Goal: Transaction & Acquisition: Subscribe to service/newsletter

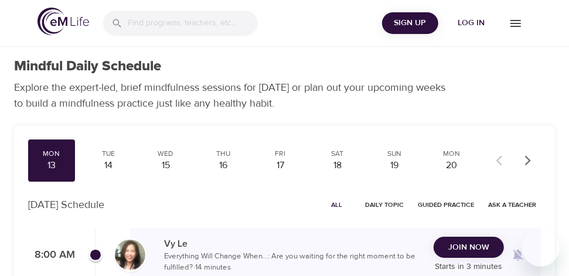
click at [476, 237] on button "Join Now" at bounding box center [469, 248] width 70 height 22
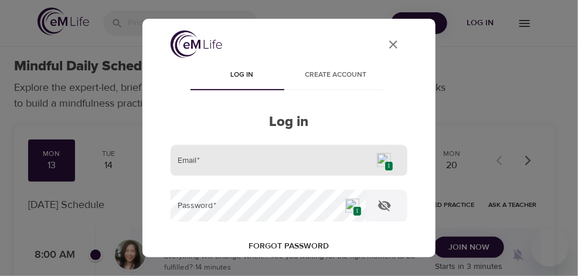
click at [379, 160] on img at bounding box center [384, 160] width 14 height 14
type input "laura.ott19@gmail.com"
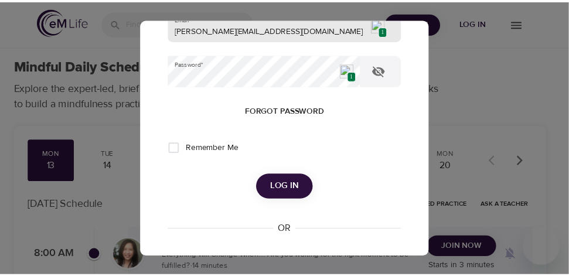
scroll to position [176, 0]
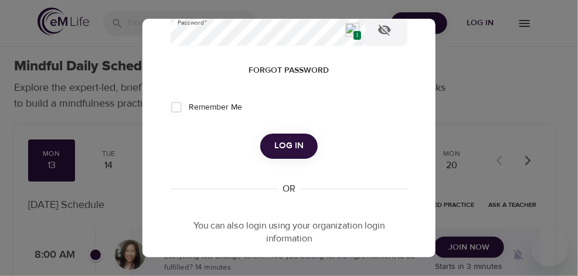
click at [193, 102] on span "Remember Me" at bounding box center [215, 107] width 53 height 12
click at [189, 102] on input "Remember Me" at bounding box center [176, 107] width 25 height 25
checkbox input "true"
click at [274, 149] on span "Log in" at bounding box center [288, 145] width 29 height 15
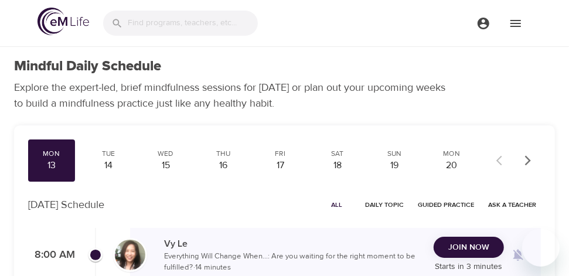
checkbox input "true"
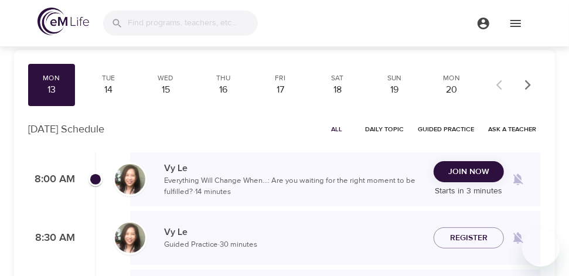
scroll to position [117, 0]
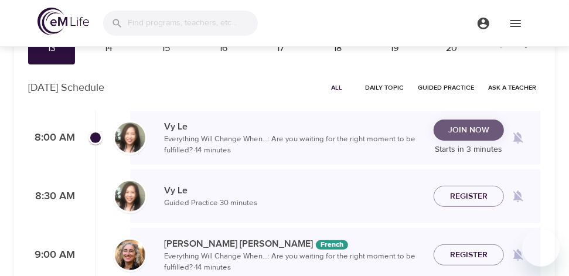
click at [454, 130] on span "Join Now" at bounding box center [468, 130] width 41 height 15
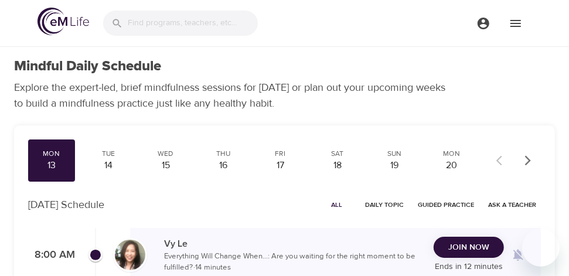
click at [482, 28] on icon "menu" at bounding box center [484, 24] width 12 height 12
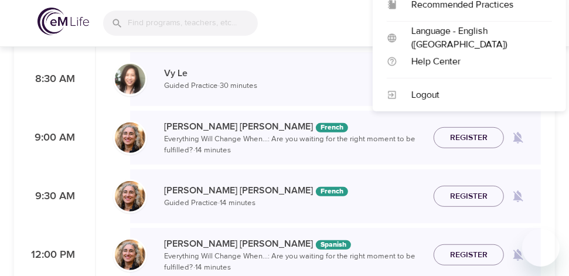
scroll to position [234, 0]
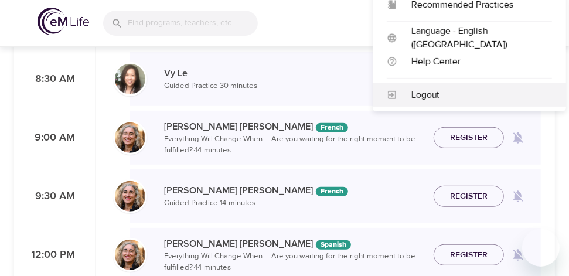
click at [430, 97] on div "Logout" at bounding box center [474, 95] width 155 height 13
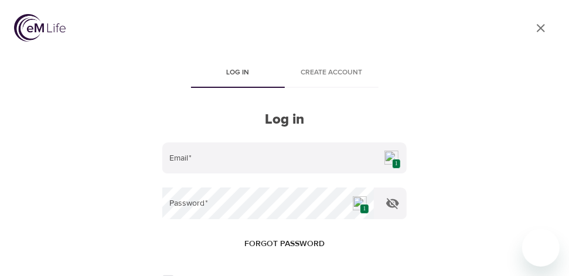
click at [390, 156] on img at bounding box center [392, 158] width 14 height 14
type input "[PERSON_NAME][EMAIL_ADDRESS][DOMAIN_NAME]"
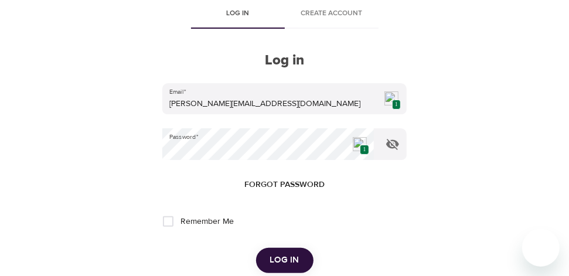
scroll to position [117, 0]
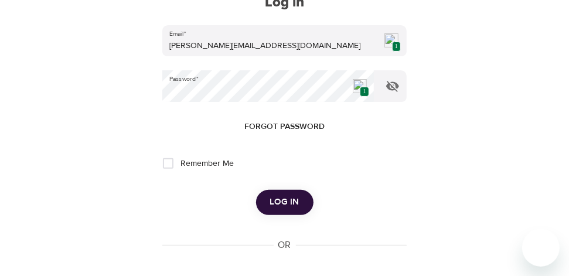
click at [196, 163] on span "Remember Me" at bounding box center [207, 164] width 53 height 12
click at [181, 163] on input "Remember Me" at bounding box center [168, 163] width 25 height 25
checkbox input "true"
click at [279, 206] on span "Log in" at bounding box center [284, 202] width 29 height 15
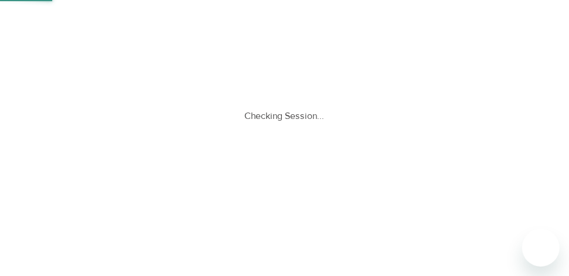
scroll to position [0, 0]
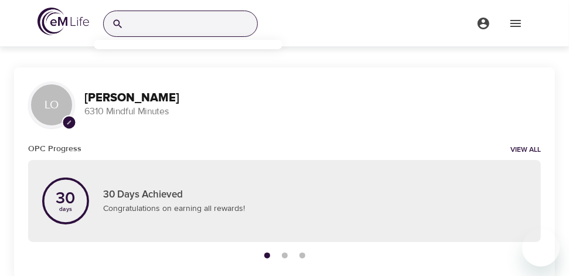
click at [167, 26] on input "search" at bounding box center [192, 23] width 129 height 25
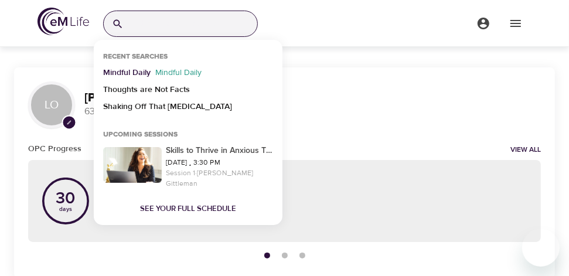
click at [141, 70] on p "Mindful Daily" at bounding box center [126, 75] width 47 height 17
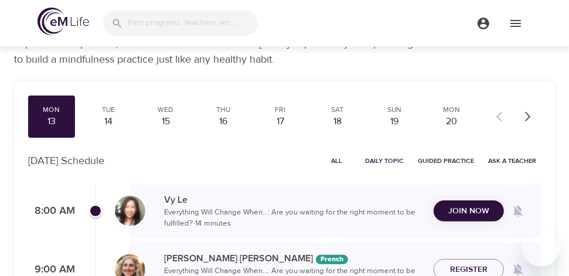
scroll to position [59, 0]
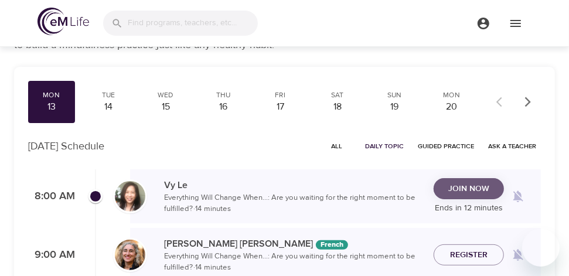
click at [453, 193] on span "Join Now" at bounding box center [468, 189] width 41 height 15
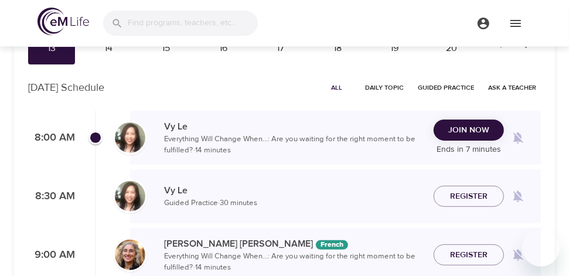
scroll to position [59, 0]
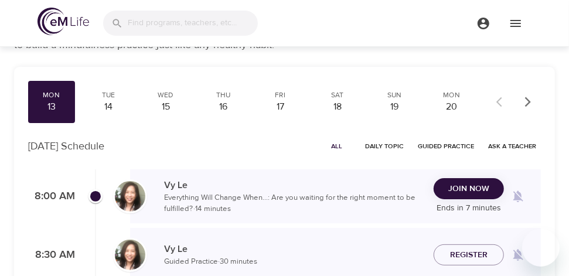
click at [465, 182] on span "Join Now" at bounding box center [468, 189] width 41 height 15
